Goal: Information Seeking & Learning: Learn about a topic

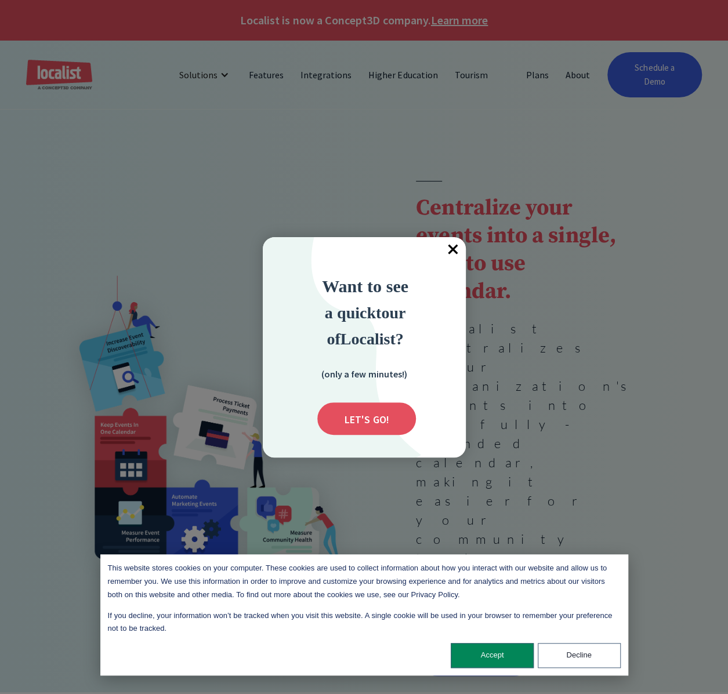
click at [455, 253] on span "×" at bounding box center [453, 250] width 26 height 26
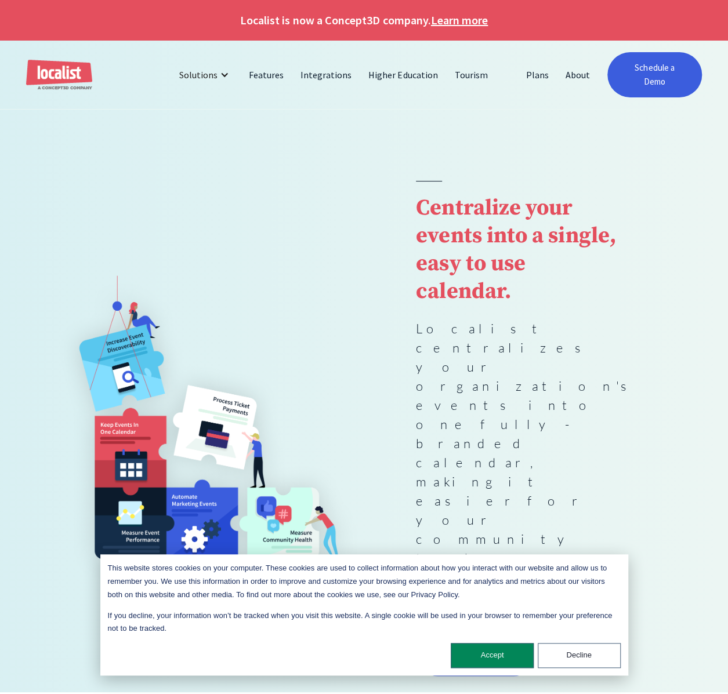
click at [30, 133] on div at bounding box center [364, 145] width 728 height 72
click at [88, 135] on div at bounding box center [364, 145] width 728 height 72
click at [375, 78] on link "Higher Education" at bounding box center [403, 75] width 86 height 28
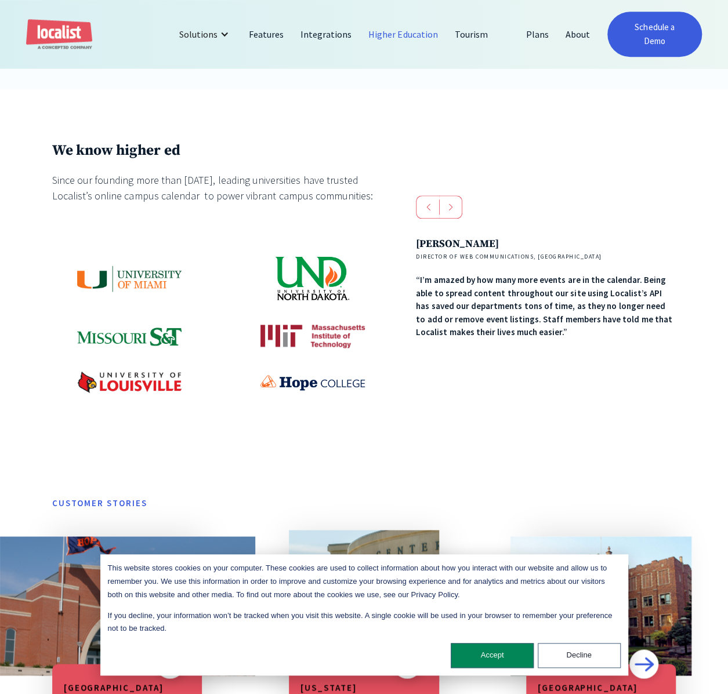
scroll to position [502, 0]
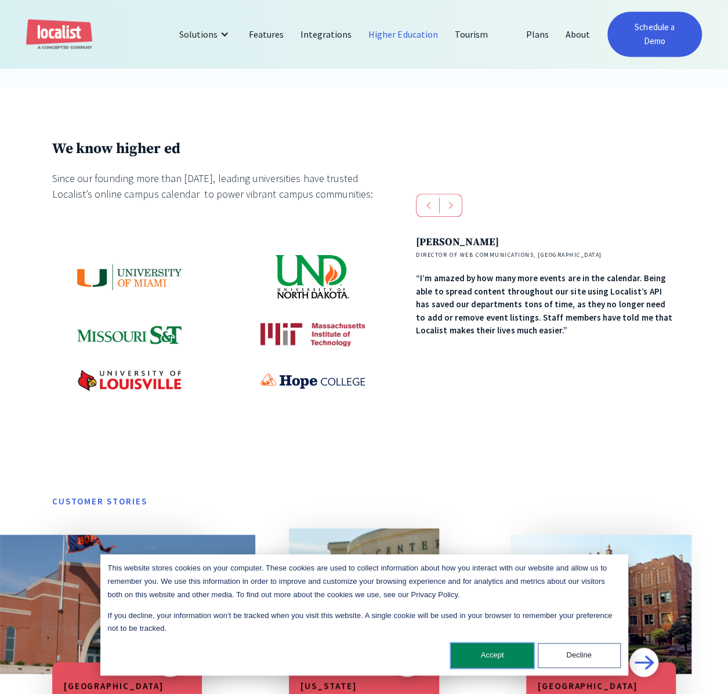
click at [492, 660] on button "Accept" at bounding box center [492, 655] width 83 height 25
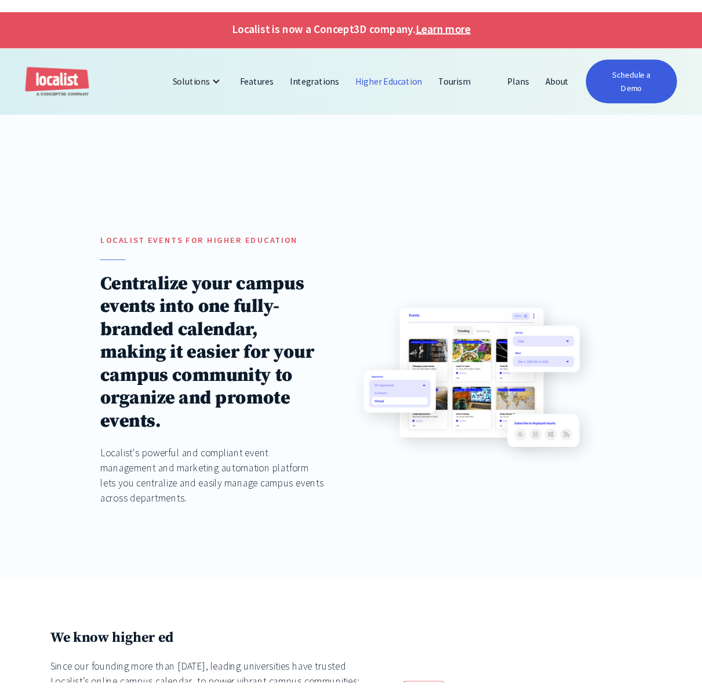
scroll to position [0, 0]
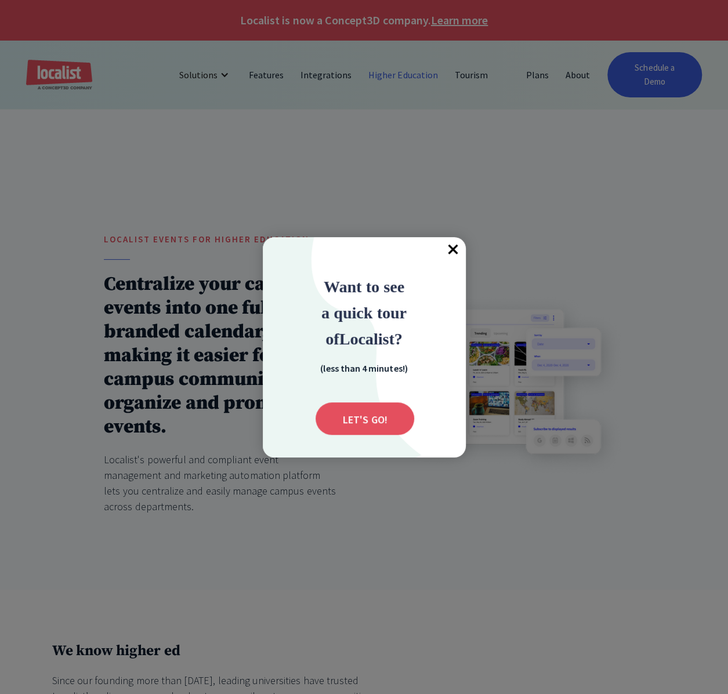
click at [281, 132] on div at bounding box center [364, 347] width 728 height 694
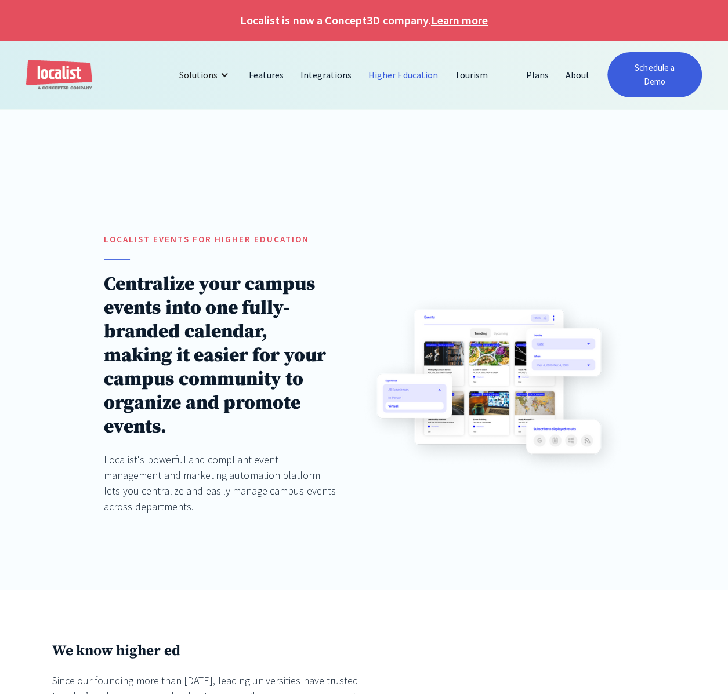
click at [251, 173] on div at bounding box center [364, 145] width 728 height 72
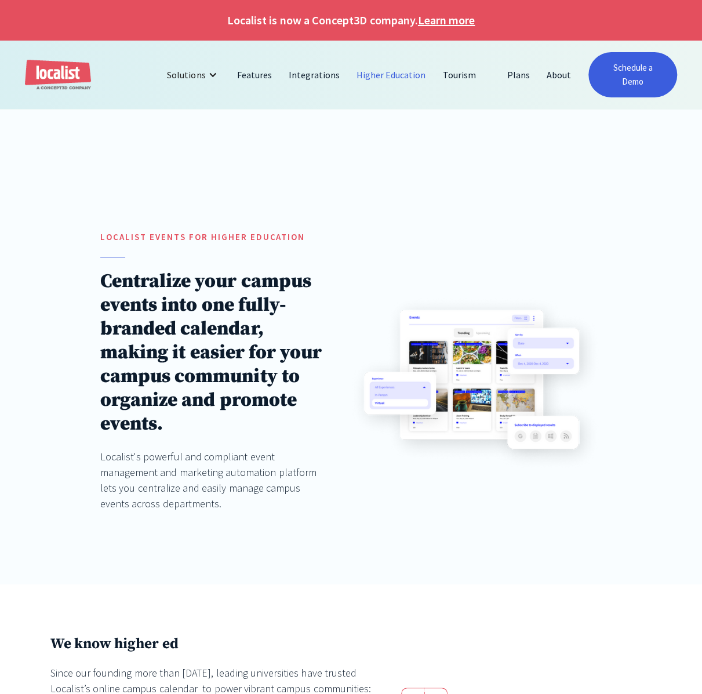
click at [393, 223] on div "localist Events for Higher education Centralize your campus events into one ful…" at bounding box center [351, 383] width 702 height 404
click at [375, 215] on div "localist Events for Higher education Centralize your campus events into one ful…" at bounding box center [351, 383] width 702 height 404
click at [275, 77] on link "Features" at bounding box center [255, 75] width 52 height 28
